Goal: Task Accomplishment & Management: Use online tool/utility

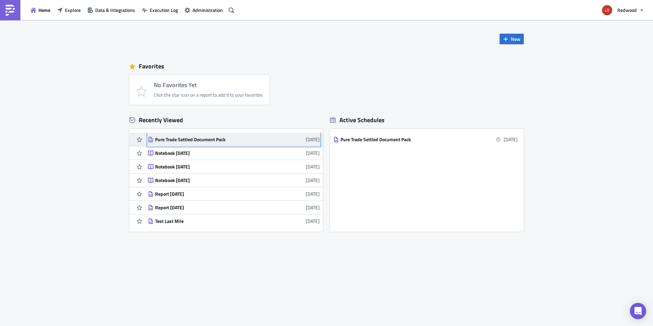
click at [233, 142] on link "Pure Trade Settled Document Pack 4 days ago" at bounding box center [234, 139] width 172 height 13
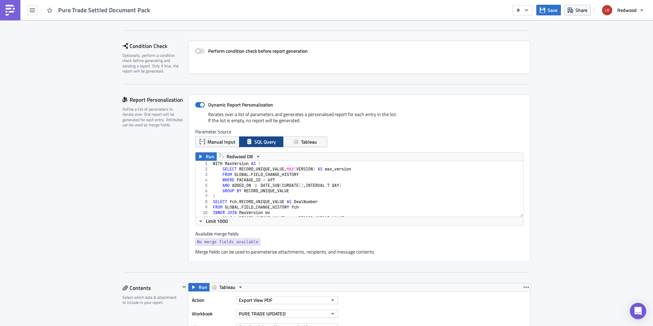
scroll to position [101, 0]
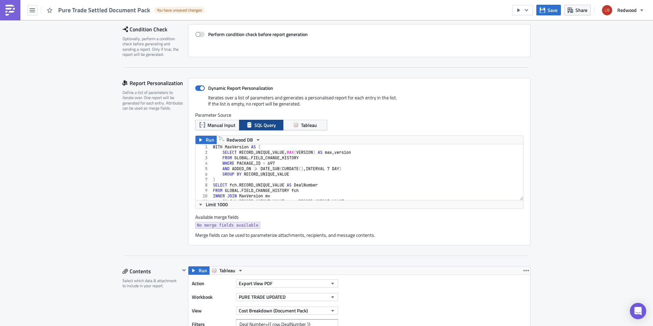
click at [328, 180] on div "WITH MaxVersion AS ( SELECT RECORD_UNIQUE_VALUE , MAX ( VERSION ) AS max_versio…" at bounding box center [364, 177] width 306 height 67
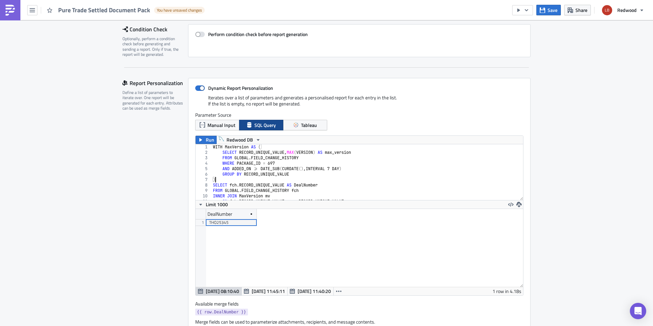
scroll to position [78, 327]
type textarea "AND fch.ADDED_ON >= DATE_SUB(CURDATE(), INTERVAL 7 DAY) AND fch.FIELD_VALUE_STR…"
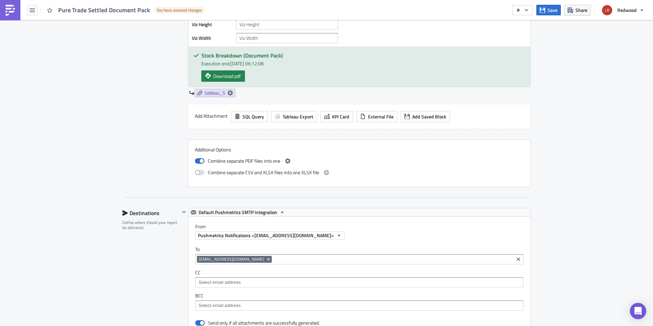
scroll to position [885, 0]
click at [629, 11] on span "Redwood" at bounding box center [626, 9] width 19 height 7
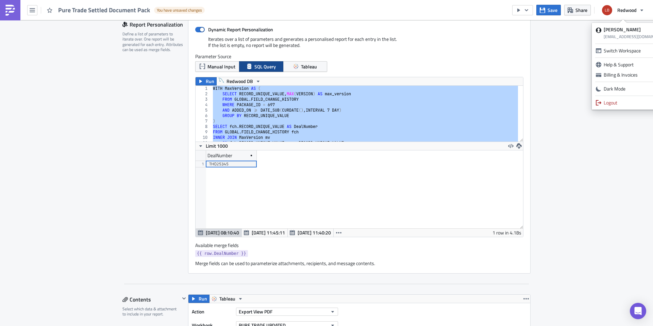
scroll to position [0, 0]
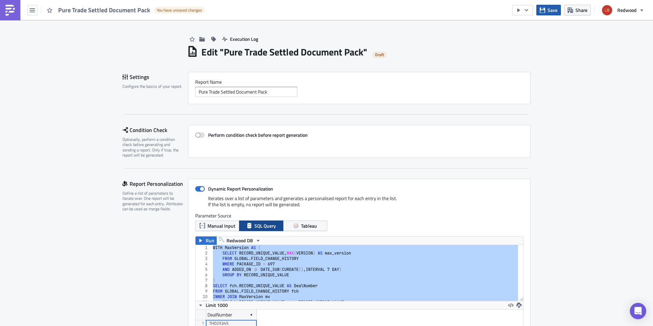
click at [554, 7] on span "Save" at bounding box center [552, 9] width 10 height 7
click at [628, 15] on button "Redwood" at bounding box center [623, 10] width 50 height 15
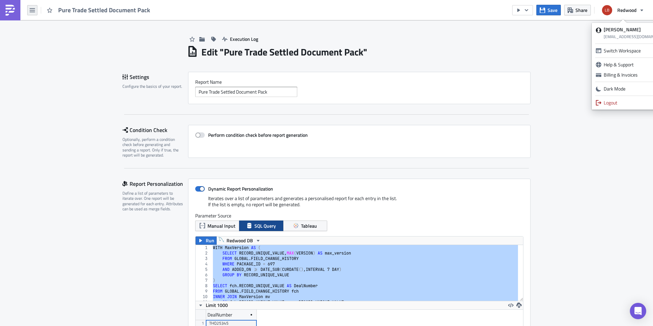
click at [35, 13] on button "button" at bounding box center [32, 10] width 10 height 10
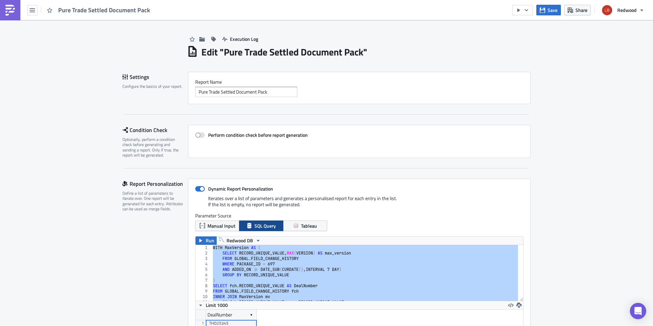
click at [18, 10] on link at bounding box center [10, 10] width 20 height 20
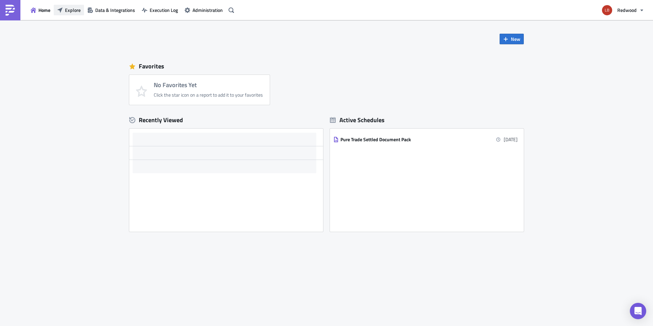
click at [72, 8] on span "Explore" at bounding box center [73, 9] width 16 height 7
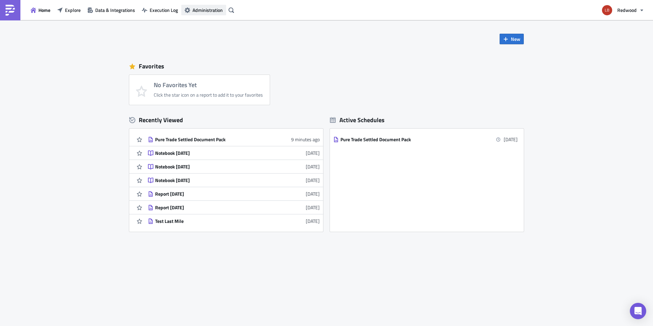
click at [199, 9] on span "Administration" at bounding box center [207, 9] width 30 height 7
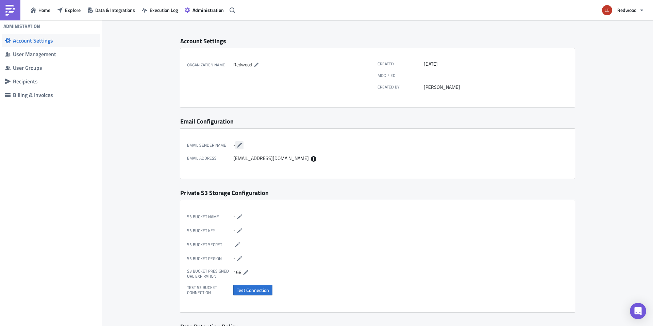
click at [238, 147] on icon "button" at bounding box center [239, 144] width 5 height 5
click at [293, 144] on icon "button" at bounding box center [294, 144] width 3 height 3
click at [311, 158] on icon at bounding box center [313, 158] width 5 height 5
click at [50, 57] on div "User Management" at bounding box center [55, 54] width 84 height 7
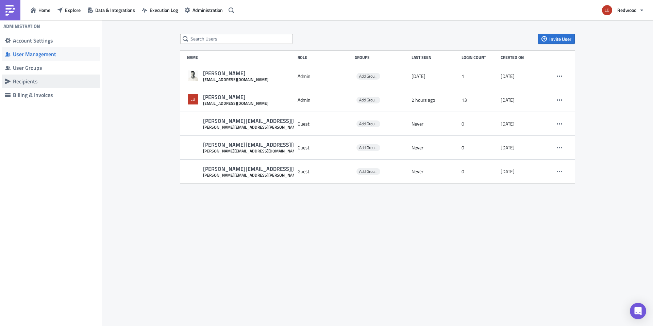
click at [58, 79] on div "Recipients" at bounding box center [55, 81] width 84 height 7
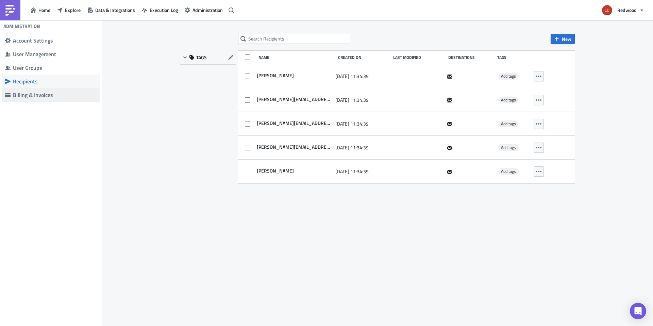
click at [51, 95] on div "Billing & Invoices" at bounding box center [55, 94] width 84 height 7
click at [42, 42] on div "Account Settings" at bounding box center [55, 40] width 84 height 7
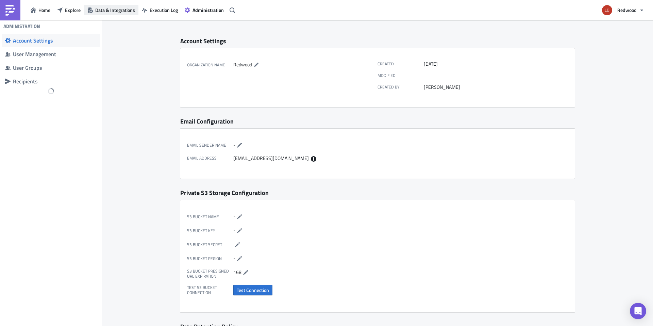
click at [112, 10] on span "Data & Integrations" at bounding box center [115, 9] width 40 height 7
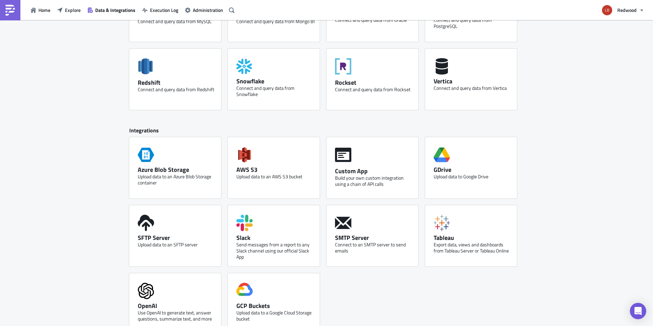
scroll to position [227, 0]
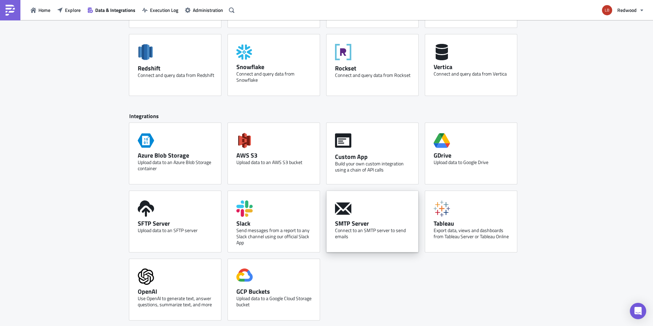
click at [371, 215] on div "SMTP Server Connect to an SMTP server to send emails" at bounding box center [372, 221] width 92 height 61
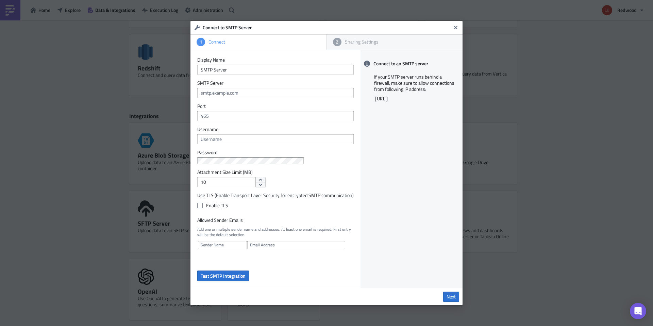
click at [393, 46] on div "2 Sharing Settings" at bounding box center [394, 42] width 133 height 13
click at [456, 27] on icon "Close" at bounding box center [455, 27] width 3 height 3
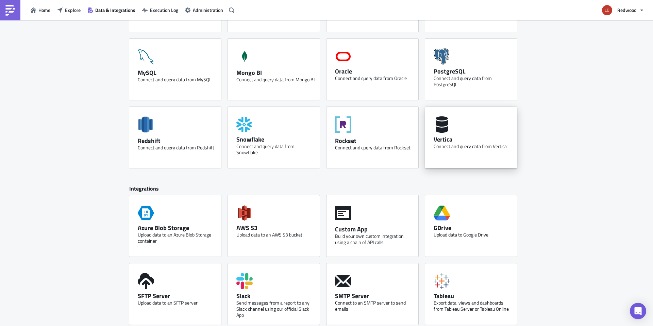
scroll to position [0, 0]
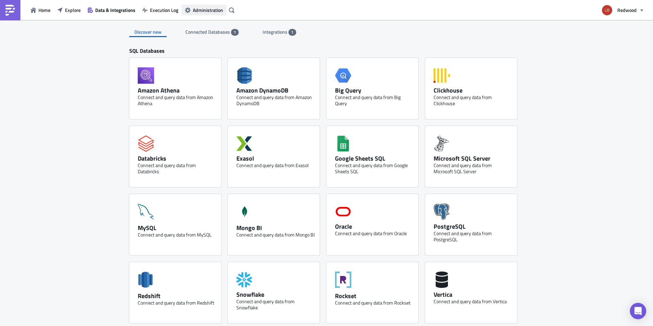
click at [207, 13] on span "Administration" at bounding box center [208, 9] width 30 height 7
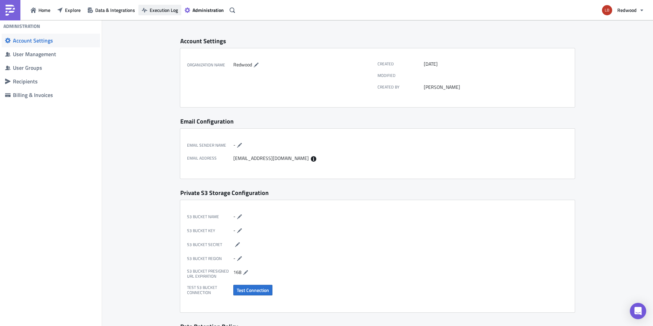
click at [171, 12] on span "Execution Log" at bounding box center [164, 9] width 28 height 7
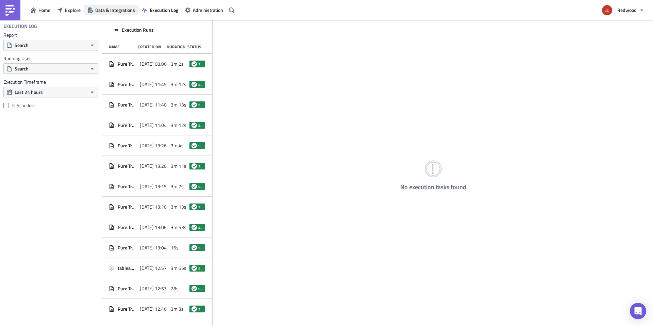
click at [115, 9] on span "Data & Integrations" at bounding box center [115, 9] width 40 height 7
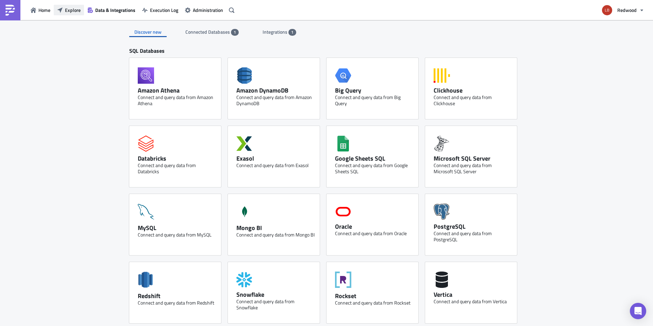
click at [74, 13] on span "Explore" at bounding box center [73, 9] width 16 height 7
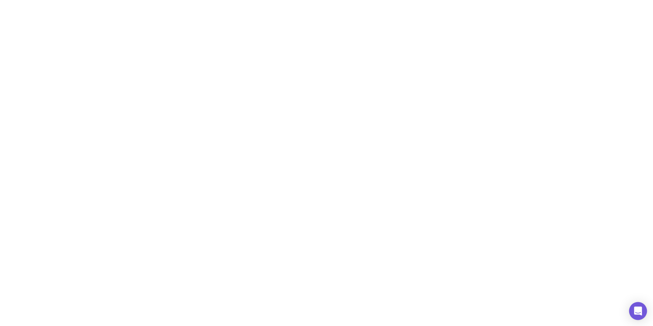
click at [642, 312] on div "Open Intercom Messenger" at bounding box center [638, 311] width 18 height 18
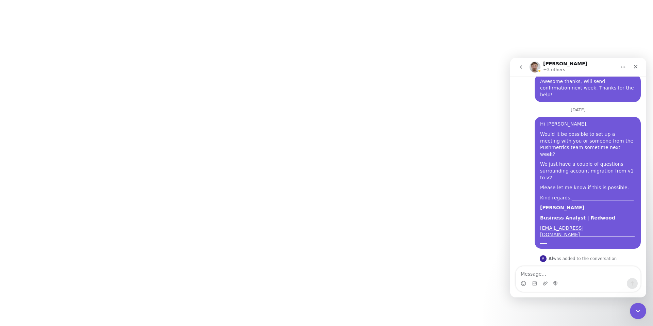
scroll to position [702, 0]
